Goal: Information Seeking & Learning: Check status

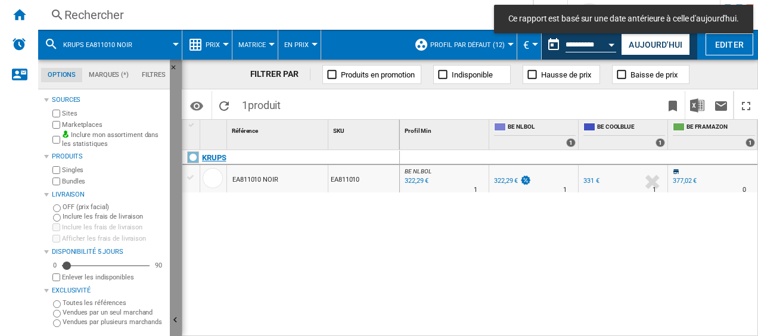
drag, startPoint x: 0, startPoint y: 0, endPoint x: 321, endPoint y: 163, distance: 359.5
click at [321, 163] on div "Options Marques (*) Filtres Options Marques (*) Filtres Sources Sites Marketpla…" at bounding box center [398, 198] width 720 height 276
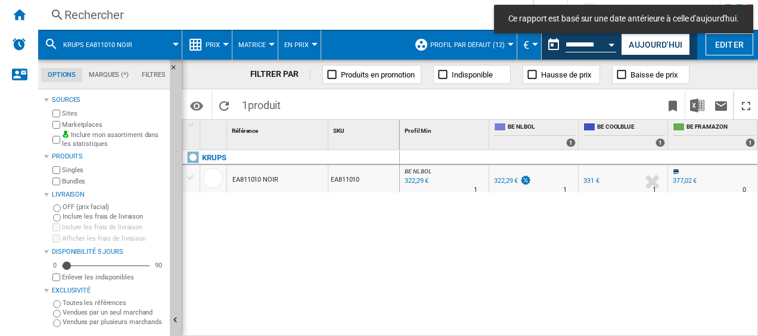
click at [108, 14] on div "Rechercher" at bounding box center [282, 15] width 437 height 17
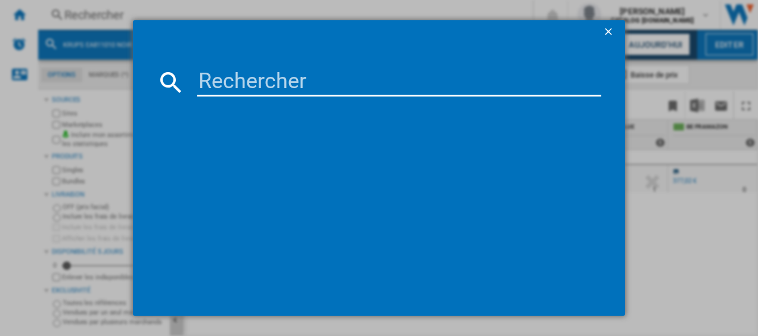
click at [278, 80] on input at bounding box center [399, 82] width 405 height 29
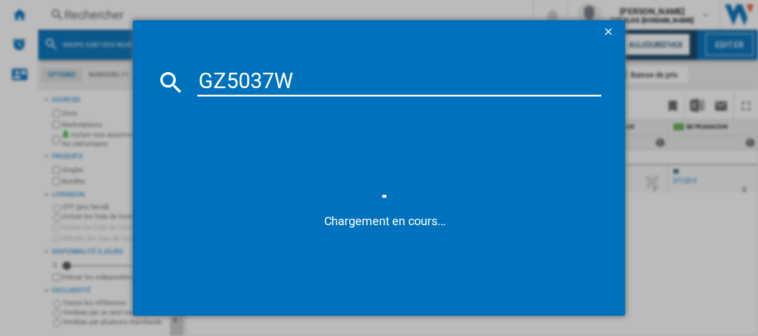
type input "GZ5037WO"
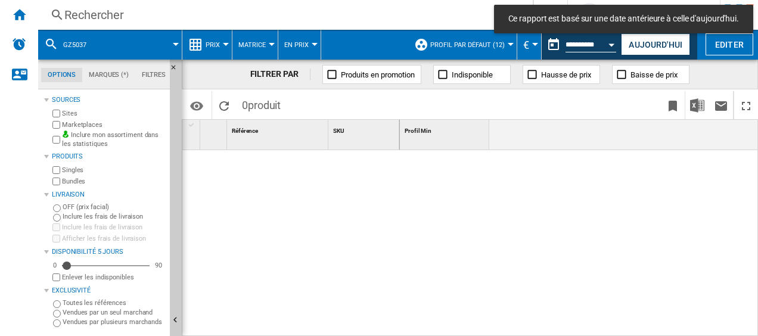
click at [132, 13] on div "Rechercher" at bounding box center [282, 15] width 437 height 17
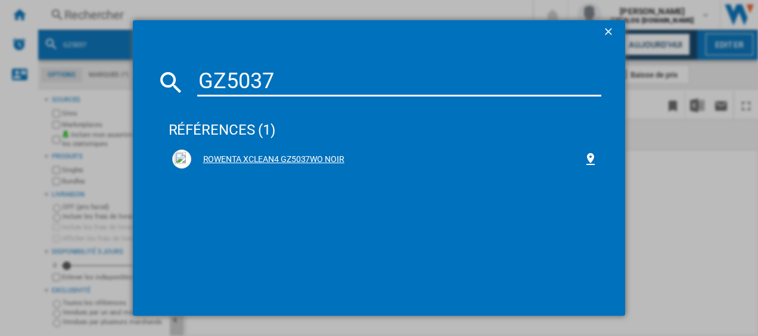
type input "GZ5037"
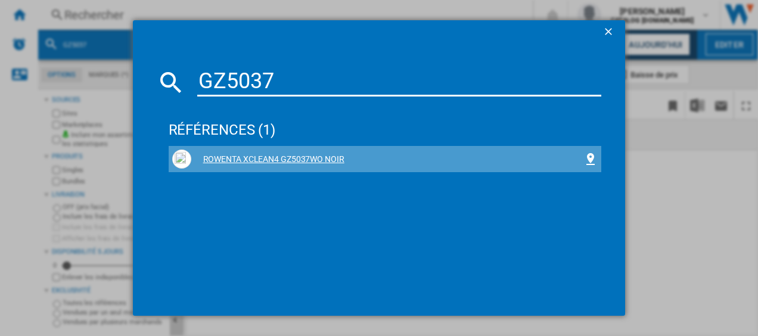
click at [253, 155] on div "ROWENTA XCLEAN4 GZ5037WO NOIR" at bounding box center [387, 160] width 393 height 12
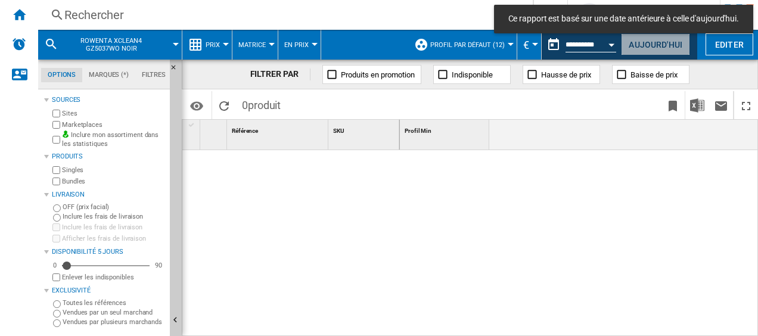
click at [649, 43] on button "Aujourd'hui" at bounding box center [655, 44] width 69 height 22
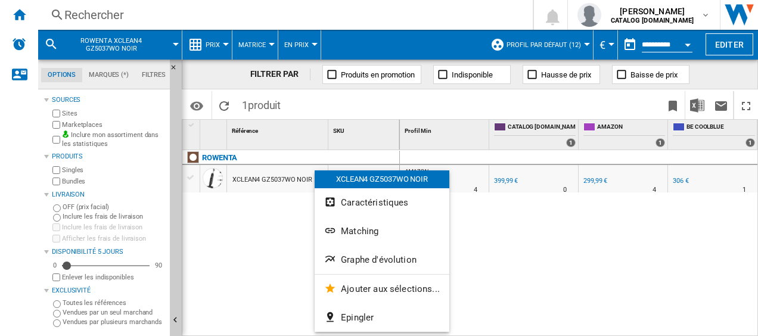
click at [470, 165] on div at bounding box center [379, 168] width 758 height 336
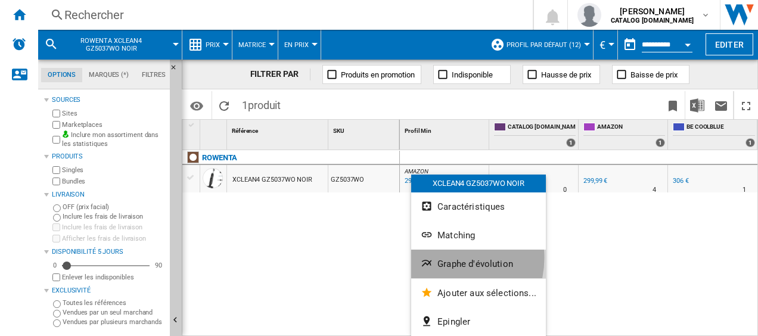
click at [444, 257] on button "Graphe d'évolution" at bounding box center [478, 264] width 135 height 29
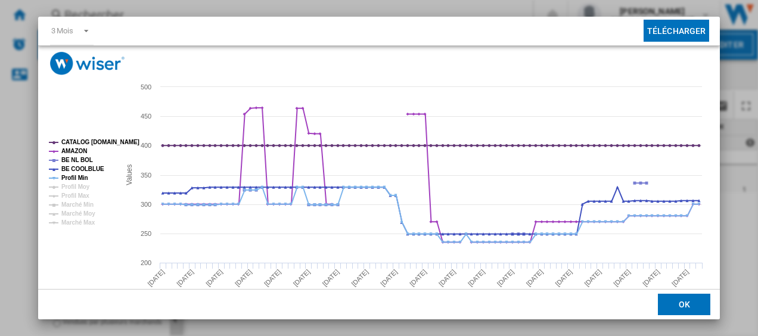
scroll to position [55, 0]
